Goal: Check status: Check status

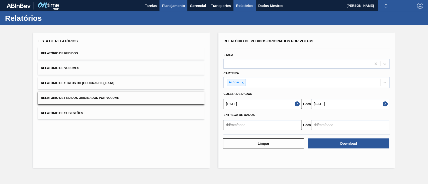
click at [170, 5] on font "Planejamento" at bounding box center [173, 6] width 23 height 4
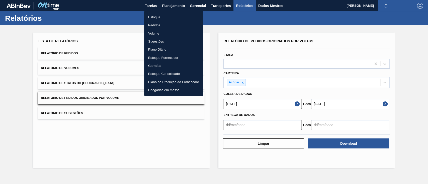
click at [156, 25] on font "Pedidos" at bounding box center [154, 25] width 12 height 4
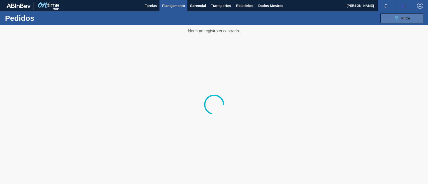
click at [397, 16] on icon "089F7B8B-B2A5-4AFE-B5C0-19BA573D28AC" at bounding box center [396, 18] width 6 height 6
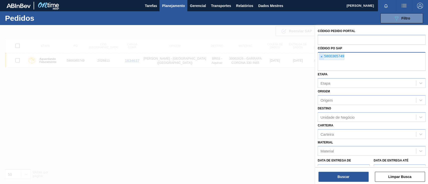
click at [321, 56] on font "×" at bounding box center [321, 57] width 2 height 4
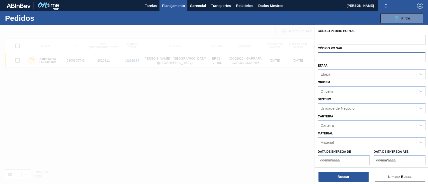
paste input "5800372113"
type input "5800372113"
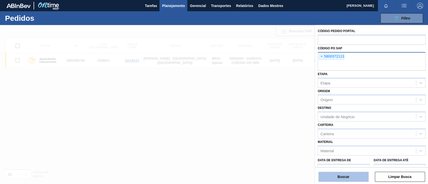
click at [349, 173] on button "Buscar" at bounding box center [343, 177] width 50 height 10
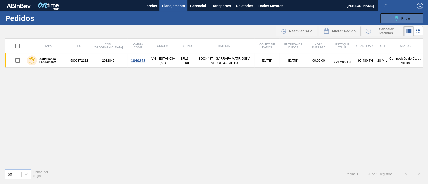
click at [393, 18] on button "089F7B8B-B2A5-4AFE-B5C0-19BA573D28AC Filtro" at bounding box center [401, 18] width 43 height 10
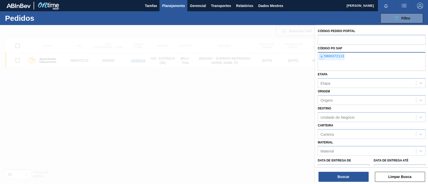
click at [322, 55] on span "×" at bounding box center [321, 57] width 5 height 7
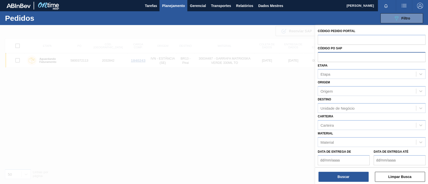
paste input "5800370607"
type input "5800370607"
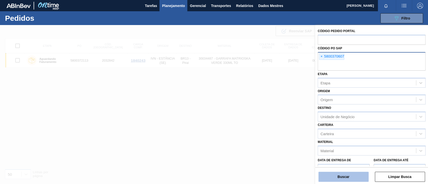
click at [345, 175] on button "Buscar" at bounding box center [343, 177] width 50 height 10
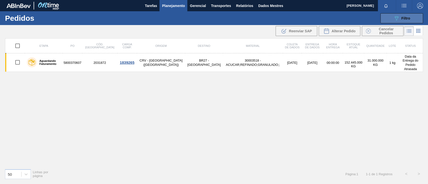
click at [399, 17] on icon "089F7B8B-B2A5-4AFE-B5C0-19BA573D28AC" at bounding box center [396, 18] width 6 height 6
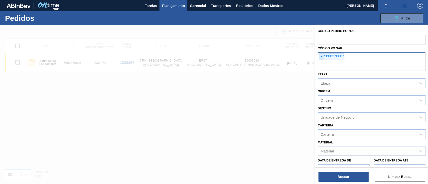
click at [319, 55] on span "×" at bounding box center [321, 57] width 5 height 7
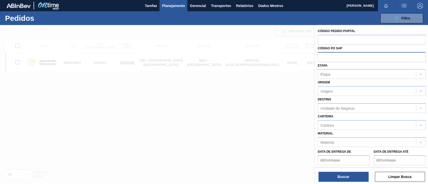
paste input "text"
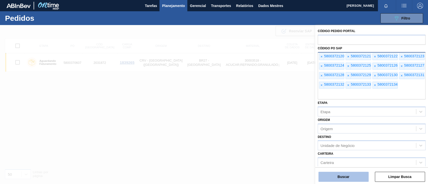
click at [342, 174] on button "Buscar" at bounding box center [343, 177] width 50 height 10
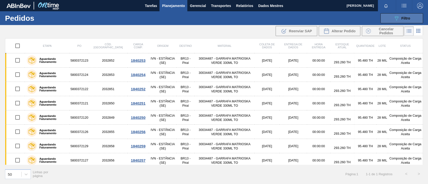
click at [409, 20] on font "Filtro" at bounding box center [405, 18] width 9 height 4
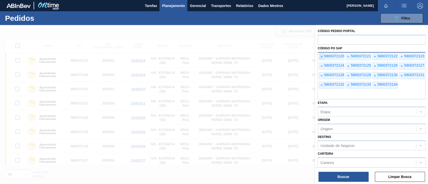
click at [323, 55] on span "×" at bounding box center [321, 57] width 5 height 7
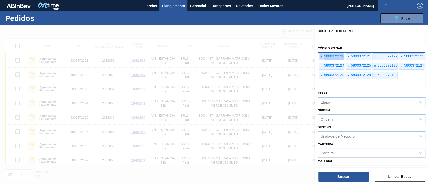
click at [323, 55] on span "×" at bounding box center [321, 57] width 5 height 7
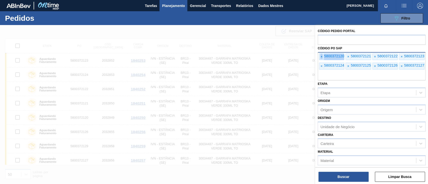
click at [323, 55] on span "×" at bounding box center [321, 57] width 5 height 7
click at [323, 56] on span "×" at bounding box center [321, 57] width 5 height 7
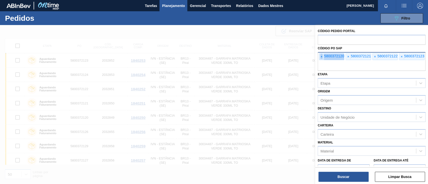
click at [323, 56] on span "×" at bounding box center [321, 57] width 5 height 7
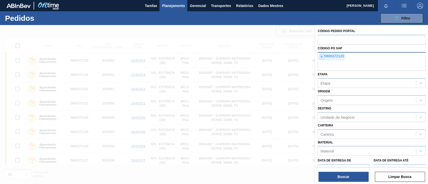
click at [323, 56] on span "×" at bounding box center [321, 57] width 5 height 7
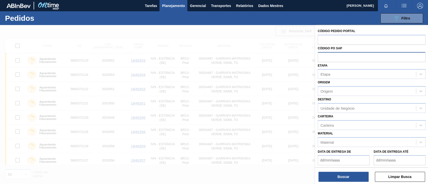
paste input "text"
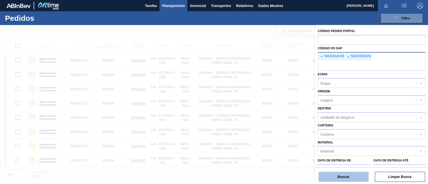
click at [345, 174] on button "Buscar" at bounding box center [343, 177] width 50 height 10
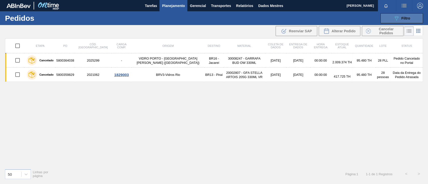
click at [391, 20] on button "089F7B8B-B2A5-4AFE-B5C0-19BA573D28AC Filtro" at bounding box center [401, 18] width 43 height 10
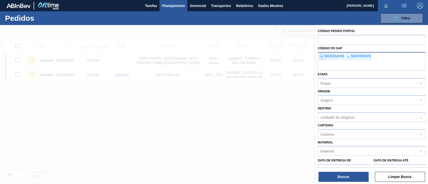
click at [322, 56] on font "×" at bounding box center [321, 57] width 2 height 4
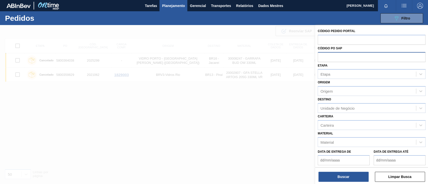
paste input "5800366777"
type input "5800366777"
click at [333, 173] on button "Buscar" at bounding box center [343, 177] width 50 height 10
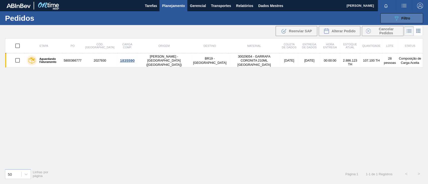
click at [399, 22] on button "089F7B8B-B2A5-4AFE-B5C0-19BA573D28AC Filtro" at bounding box center [401, 18] width 43 height 10
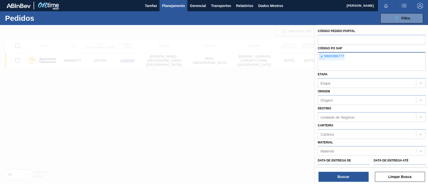
click at [320, 57] on span "×" at bounding box center [321, 57] width 5 height 7
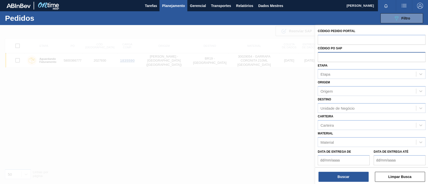
paste input "5800347084"
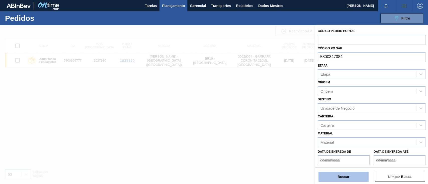
type input "5800347084"
click at [350, 176] on button "Buscar" at bounding box center [343, 177] width 50 height 10
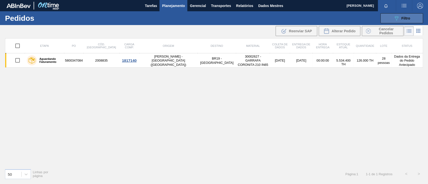
click at [392, 14] on button "089F7B8B-B2A5-4AFE-B5C0-19BA573D28AC Filtro" at bounding box center [401, 18] width 43 height 10
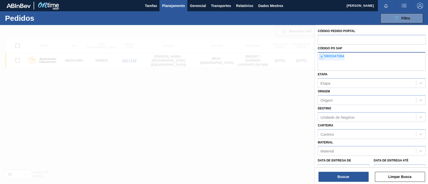
click at [320, 57] on span "×" at bounding box center [321, 57] width 5 height 7
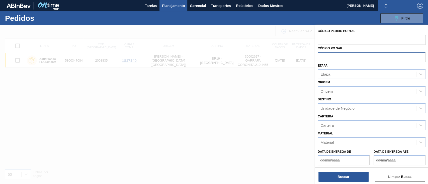
paste input "text"
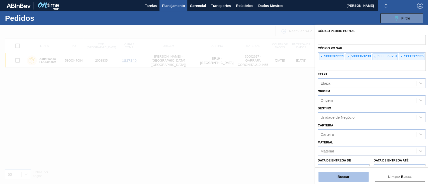
click at [339, 173] on button "Buscar" at bounding box center [343, 177] width 50 height 10
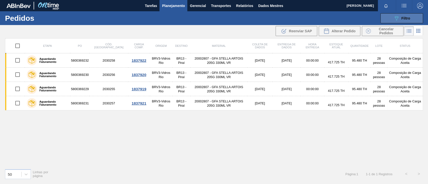
click at [409, 19] on font "Filtro" at bounding box center [405, 18] width 9 height 4
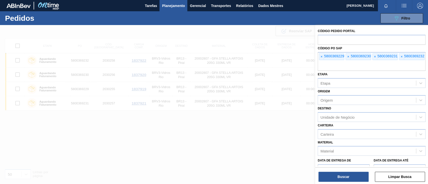
drag, startPoint x: 135, startPoint y: 131, endPoint x: 132, endPoint y: 130, distance: 3.5
click at [135, 132] on div at bounding box center [214, 117] width 428 height 184
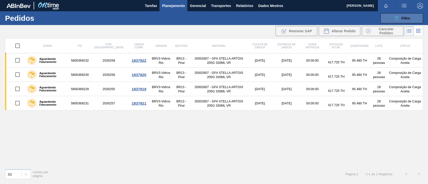
click at [401, 16] on div "089F7B8B-B2A5-4AFE-B5C0-19BA573D28AC Filtro" at bounding box center [401, 18] width 17 height 6
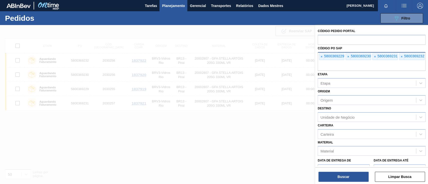
click at [325, 57] on font "5800369229" at bounding box center [334, 56] width 20 height 4
click at [324, 57] on font "5800369229" at bounding box center [334, 56] width 20 height 4
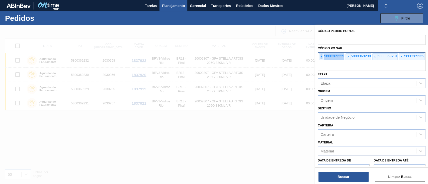
click at [324, 57] on font "5800369229" at bounding box center [334, 56] width 20 height 4
click at [322, 57] on font "×" at bounding box center [321, 57] width 2 height 4
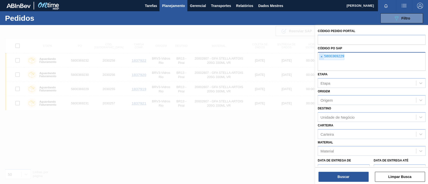
click at [322, 57] on font "×" at bounding box center [321, 57] width 2 height 4
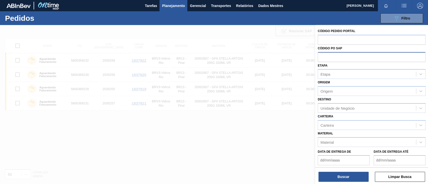
click at [322, 57] on input "text" at bounding box center [372, 57] width 108 height 10
paste input "text"
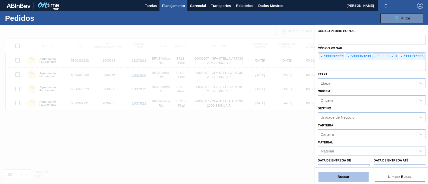
click at [348, 175] on button "Buscar" at bounding box center [343, 177] width 50 height 10
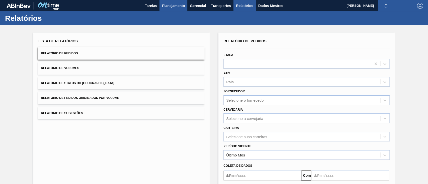
drag, startPoint x: 397, startPoint y: 0, endPoint x: 176, endPoint y: 8, distance: 221.3
click at [176, 8] on font "Planejamento" at bounding box center [173, 6] width 23 height 6
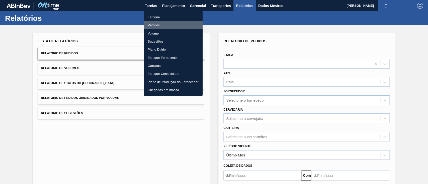
click at [151, 25] on font "Pedidos" at bounding box center [154, 25] width 12 height 4
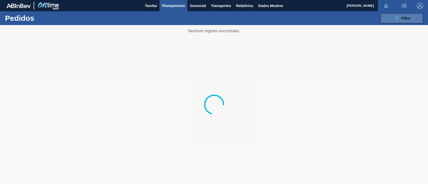
click at [395, 21] on icon "089F7B8B-B2A5-4AFE-B5C0-19BA573D28AC" at bounding box center [396, 18] width 6 height 6
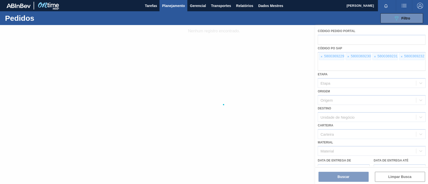
click at [319, 56] on div at bounding box center [214, 104] width 428 height 159
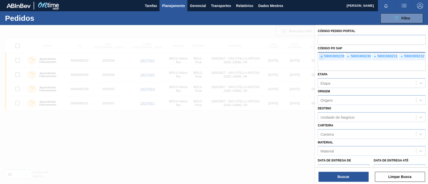
click at [321, 57] on font "×" at bounding box center [321, 57] width 2 height 4
paste input "text"
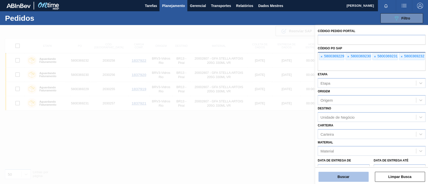
click at [338, 175] on font "Buscar" at bounding box center [344, 177] width 12 height 4
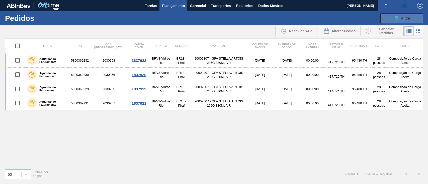
click at [407, 15] on div "089F7B8B-B2A5-4AFE-B5C0-19BA573D28AC Filtro" at bounding box center [401, 18] width 17 height 6
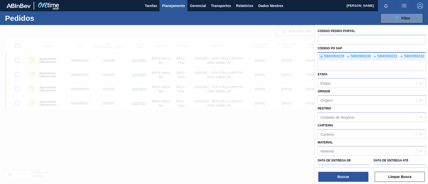
click at [320, 57] on span "×" at bounding box center [321, 57] width 5 height 7
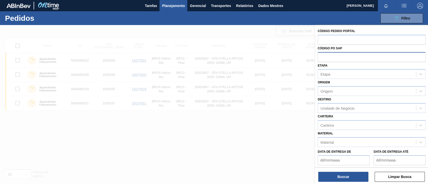
paste input "text"
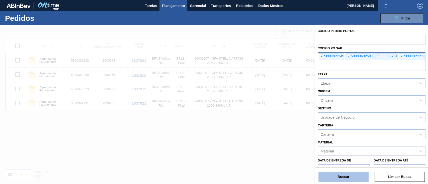
click at [339, 177] on font "Buscar" at bounding box center [344, 177] width 12 height 4
